Goal: Answer question/provide support: Answer question/provide support

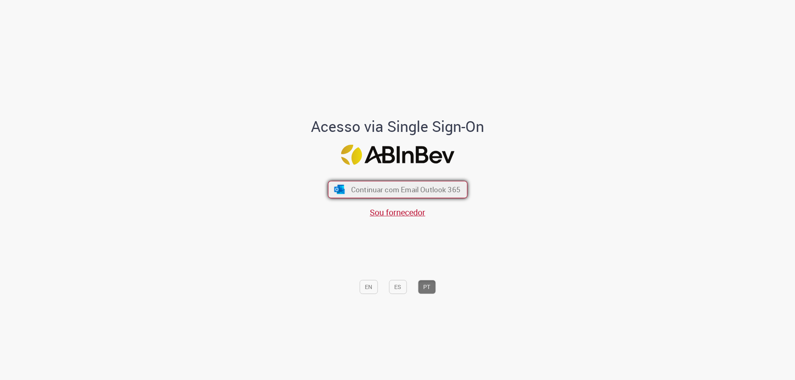
click at [362, 189] on span "Continuar com Email Outlook 365" at bounding box center [405, 190] width 109 height 10
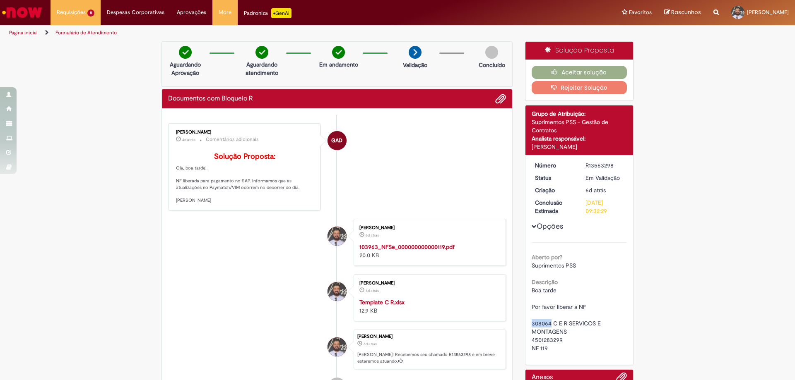
drag, startPoint x: 547, startPoint y: 321, endPoint x: 521, endPoint y: 324, distance: 26.3
click at [521, 324] on div "Solução Proposta Aceitar solução Rejeitar Solução Detalhes do tíquete Grupo de …" at bounding box center [579, 265] width 121 height 448
copy span "308064"
click at [541, 70] on button "Aceitar solução" at bounding box center [580, 72] width 96 height 13
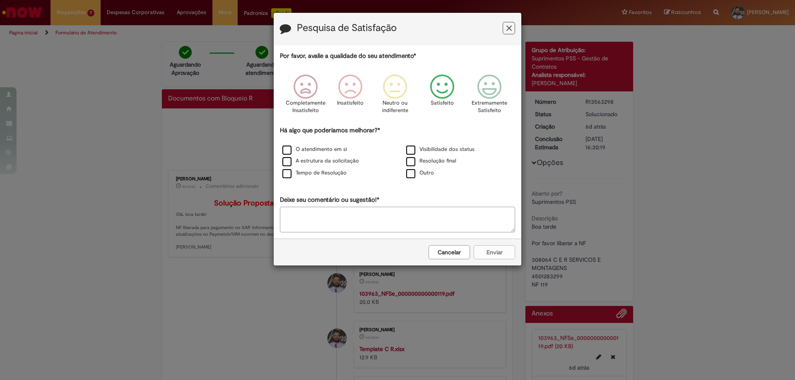
click at [441, 90] on icon "Feedback" at bounding box center [442, 87] width 31 height 25
click at [335, 150] on label "O atendimento em si" at bounding box center [314, 150] width 65 height 8
click at [481, 250] on button "Enviar" at bounding box center [494, 253] width 41 height 14
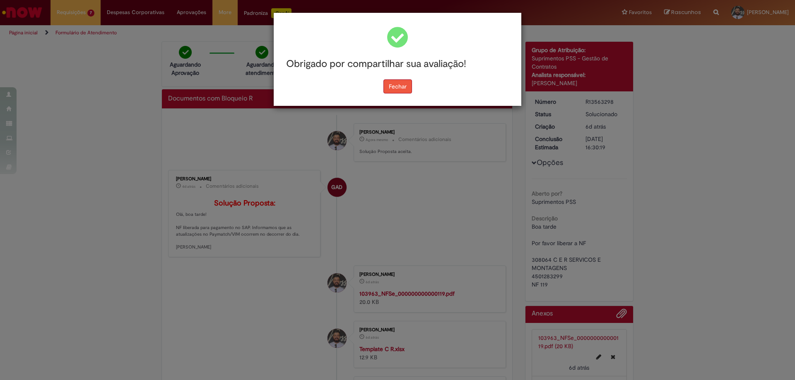
click at [408, 90] on button "Fechar" at bounding box center [397, 86] width 29 height 14
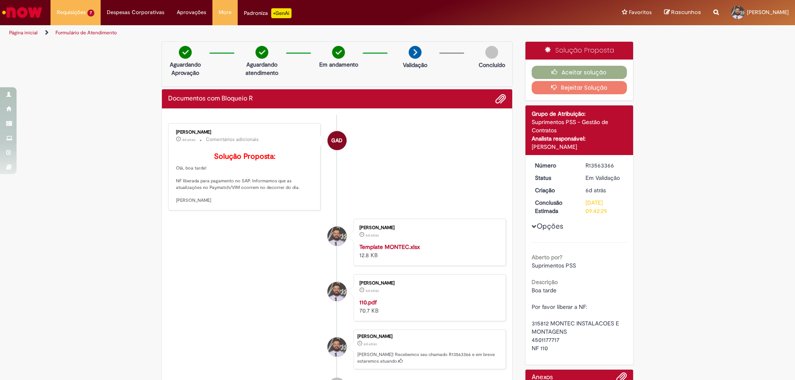
scroll to position [41, 0]
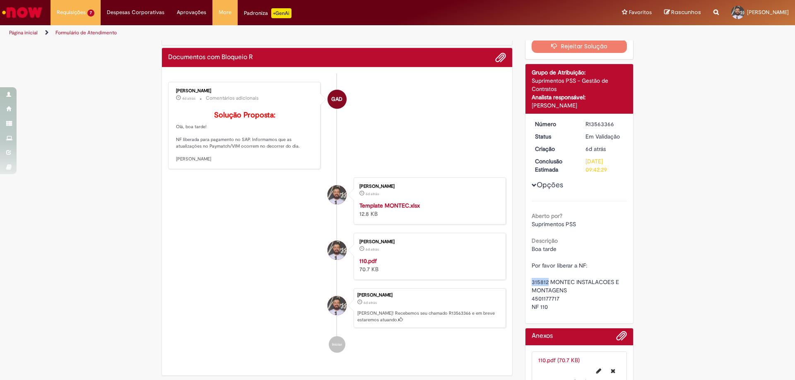
drag, startPoint x: 544, startPoint y: 281, endPoint x: 528, endPoint y: 282, distance: 15.8
click at [532, 282] on span "Boa tarde Por favor liberar a NF: 315812 MONTEC INSTALACOES E MONTAGENS 4501177…" at bounding box center [576, 278] width 89 height 65
copy span "315812"
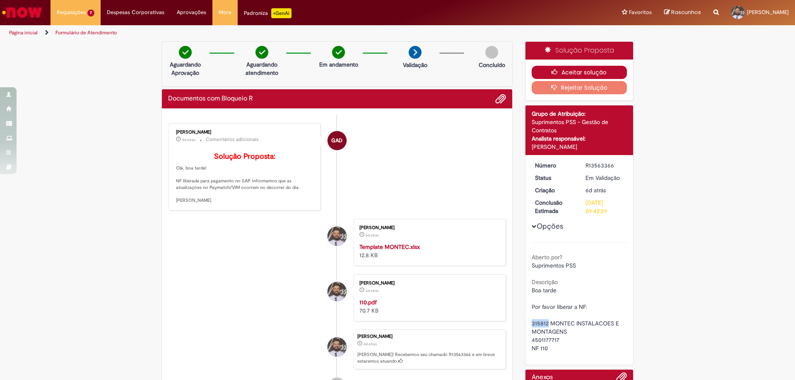
click at [551, 72] on icon "button" at bounding box center [556, 72] width 10 height 6
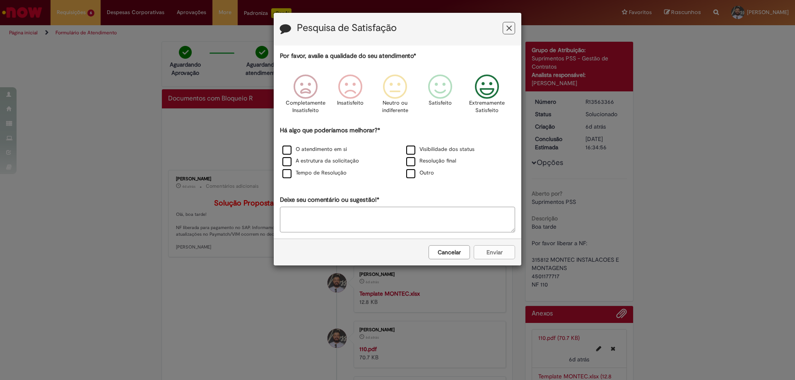
click at [482, 89] on icon "Feedback" at bounding box center [487, 87] width 31 height 25
click at [407, 162] on label "Resolução final" at bounding box center [431, 161] width 50 height 8
click at [489, 247] on button "Enviar" at bounding box center [494, 253] width 41 height 14
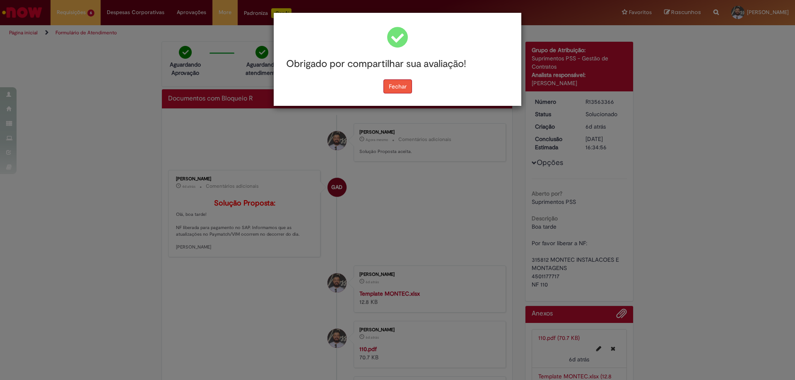
click at [390, 82] on button "Fechar" at bounding box center [397, 86] width 29 height 14
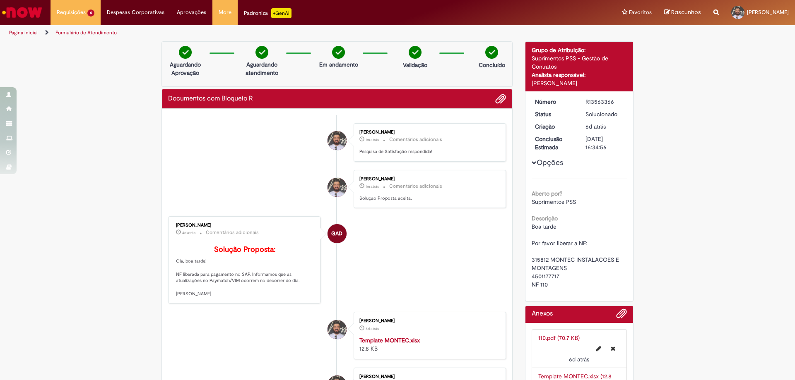
click at [85, 198] on div "Verificar Código de Barras Aguardando Aprovação Aguardando atendimento Em andam…" at bounding box center [397, 278] width 795 height 474
